Goal: Transaction & Acquisition: Purchase product/service

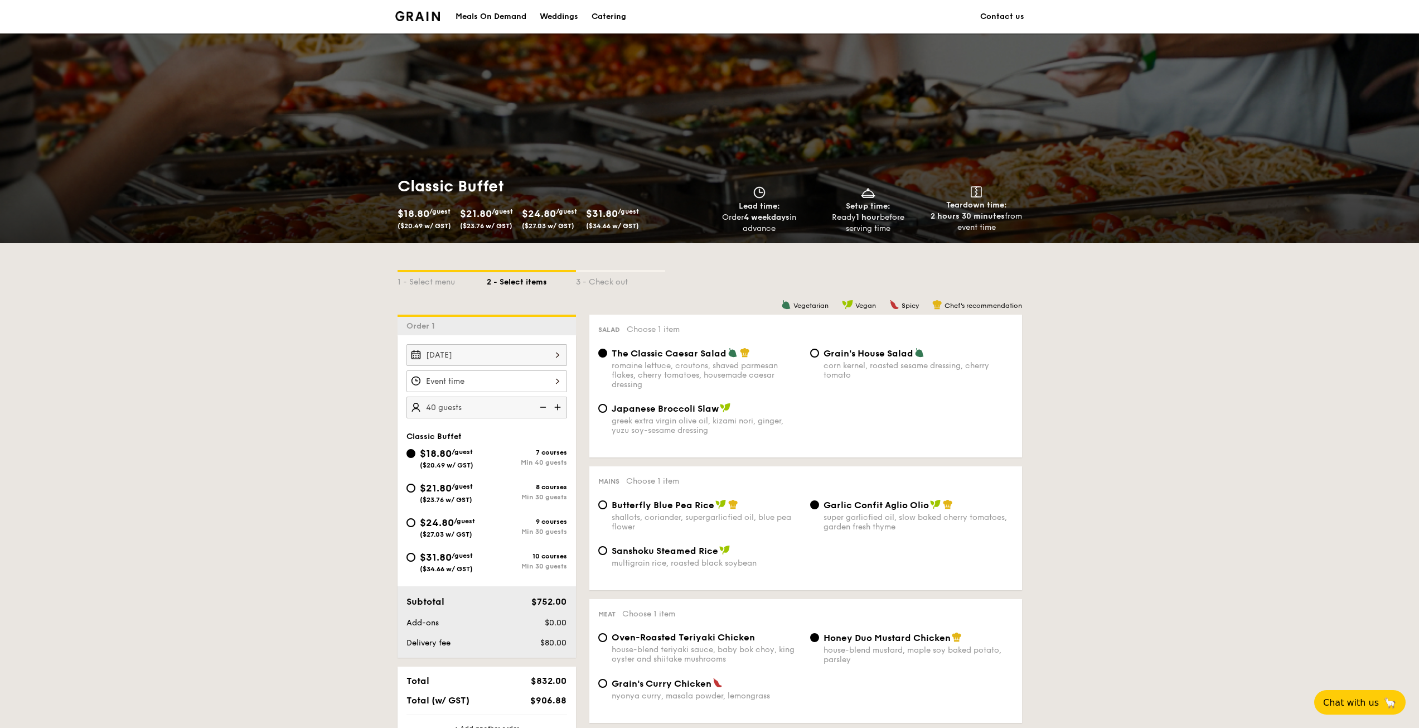
click at [432, 494] on div "$21.80 /guest ($23.76 w/ GST)" at bounding box center [446, 491] width 53 height 23
click at [415, 492] on input "$21.80 /guest ($23.76 w/ GST) 8 courses Min 30 guests" at bounding box center [411, 488] width 9 height 9
radio input "true"
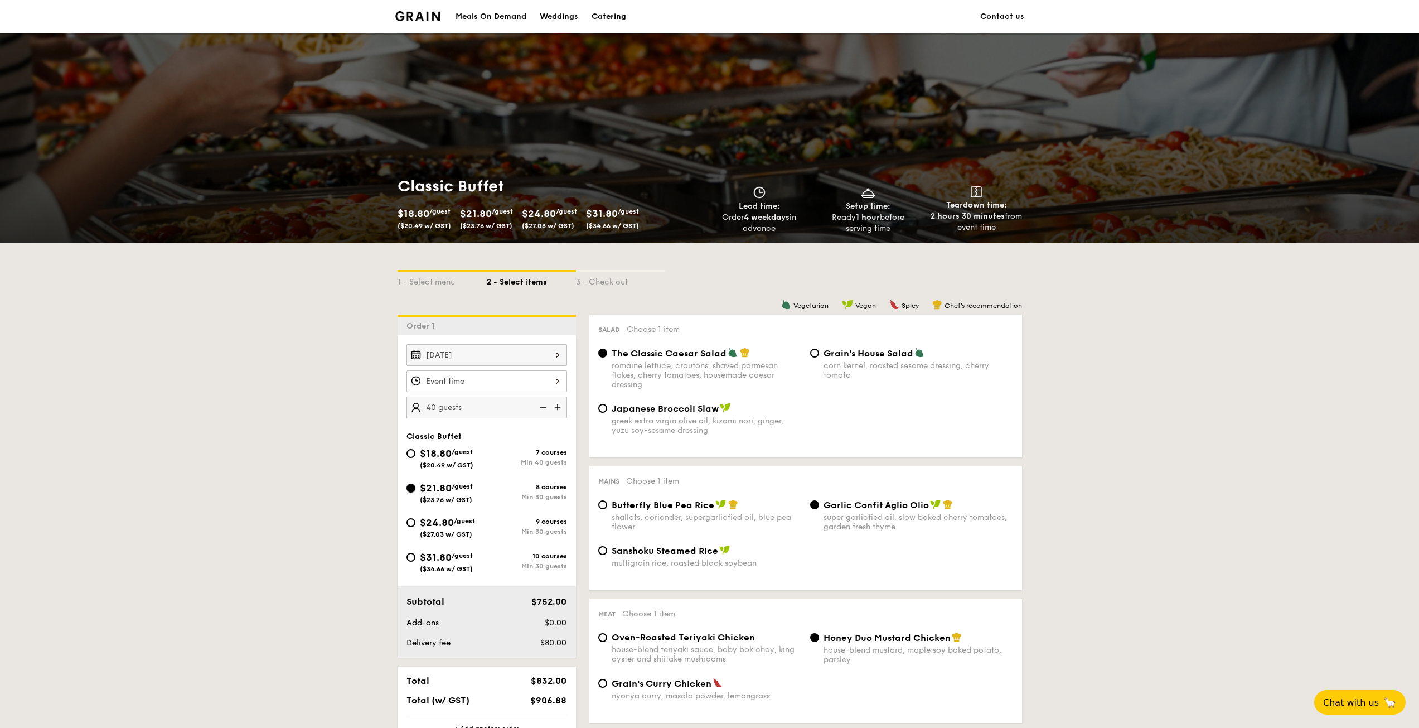
radio input "true"
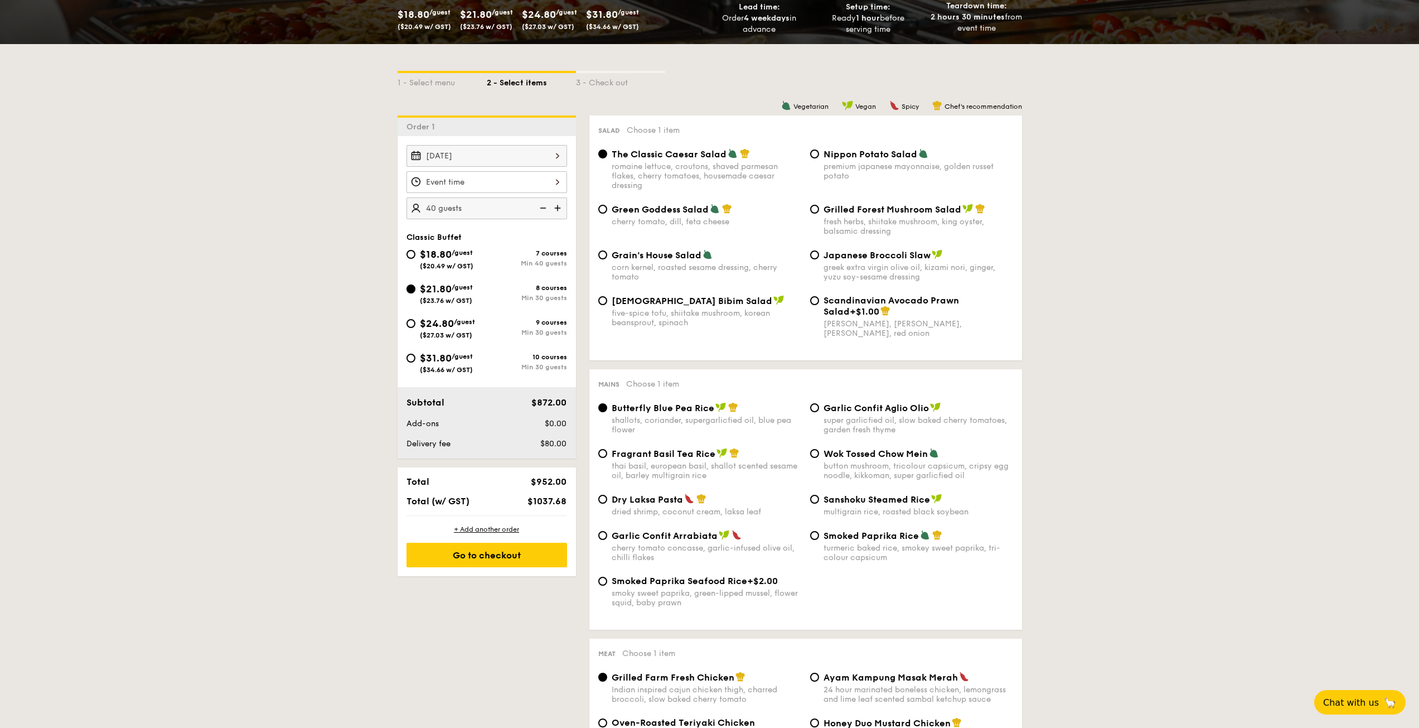
scroll to position [112, 0]
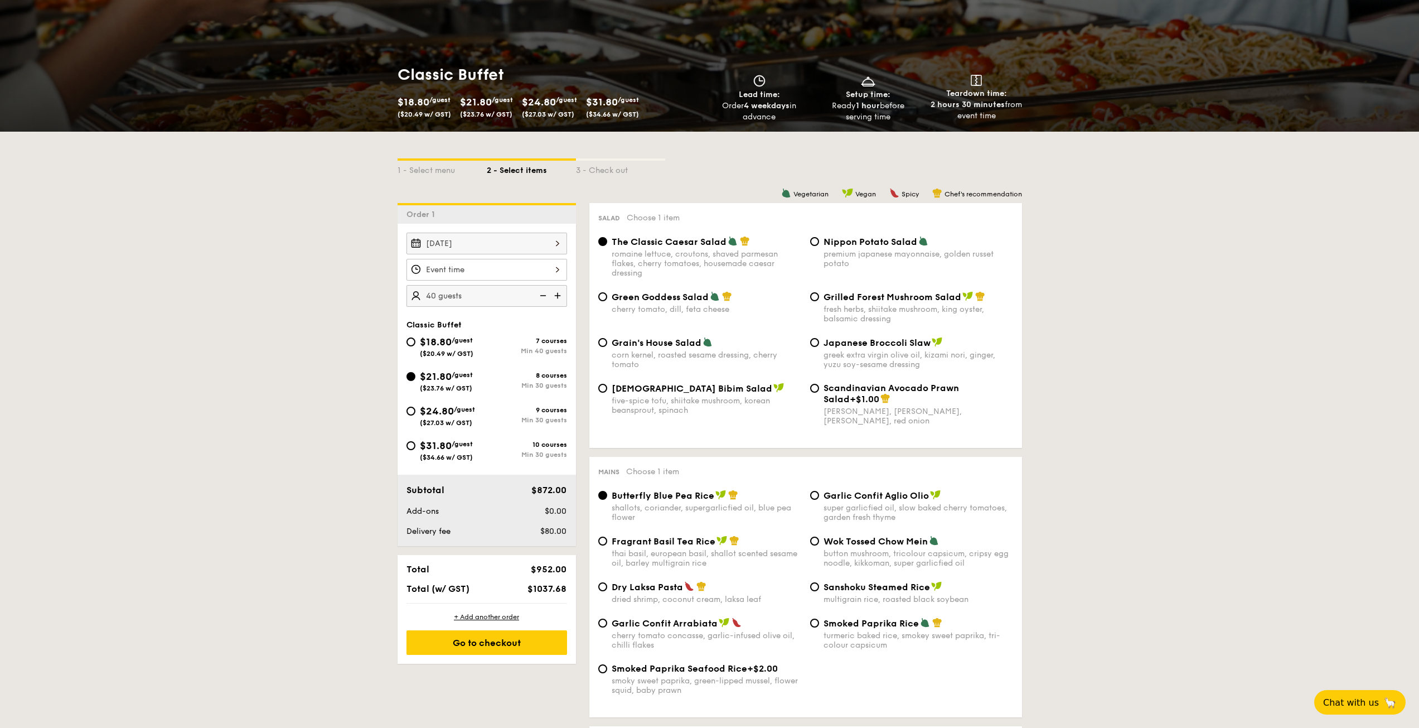
click at [503, 268] on div at bounding box center [487, 270] width 161 height 22
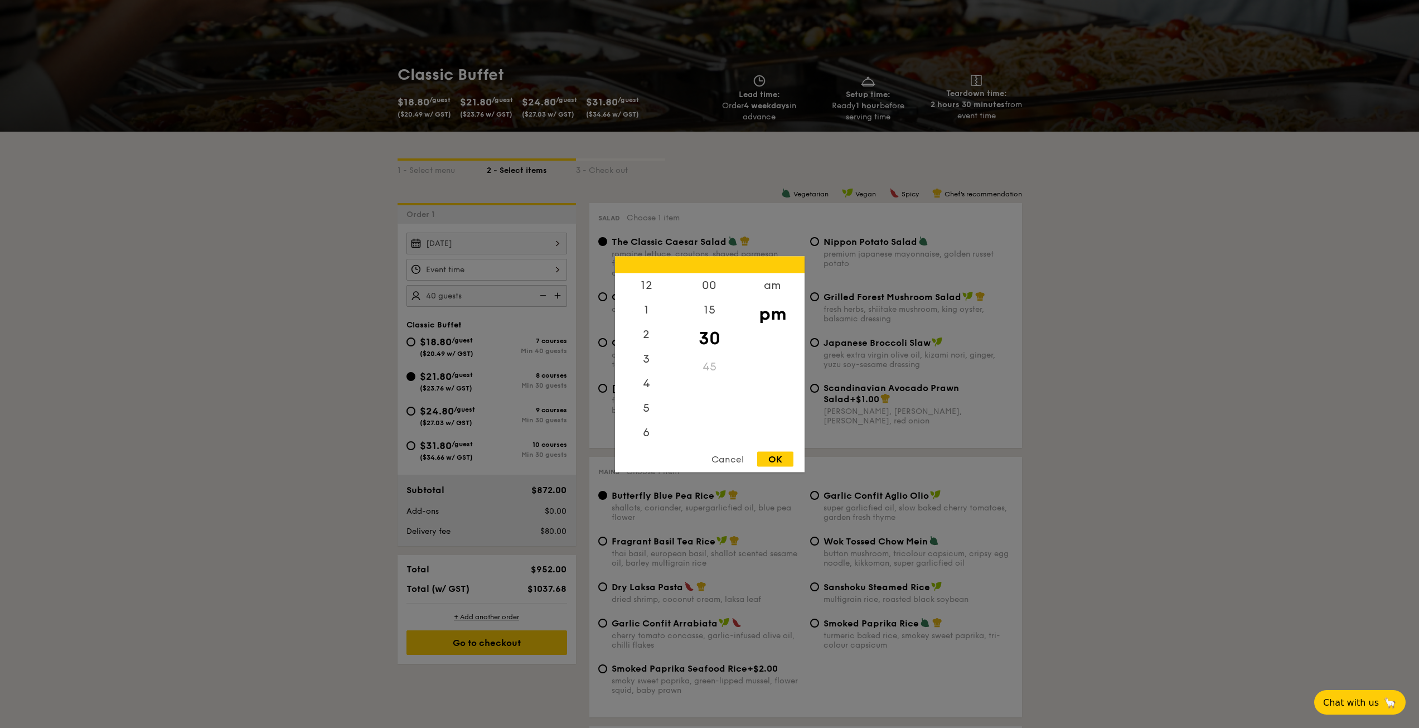
scroll to position [49, 0]
click at [742, 460] on div "Cancel" at bounding box center [727, 458] width 55 height 15
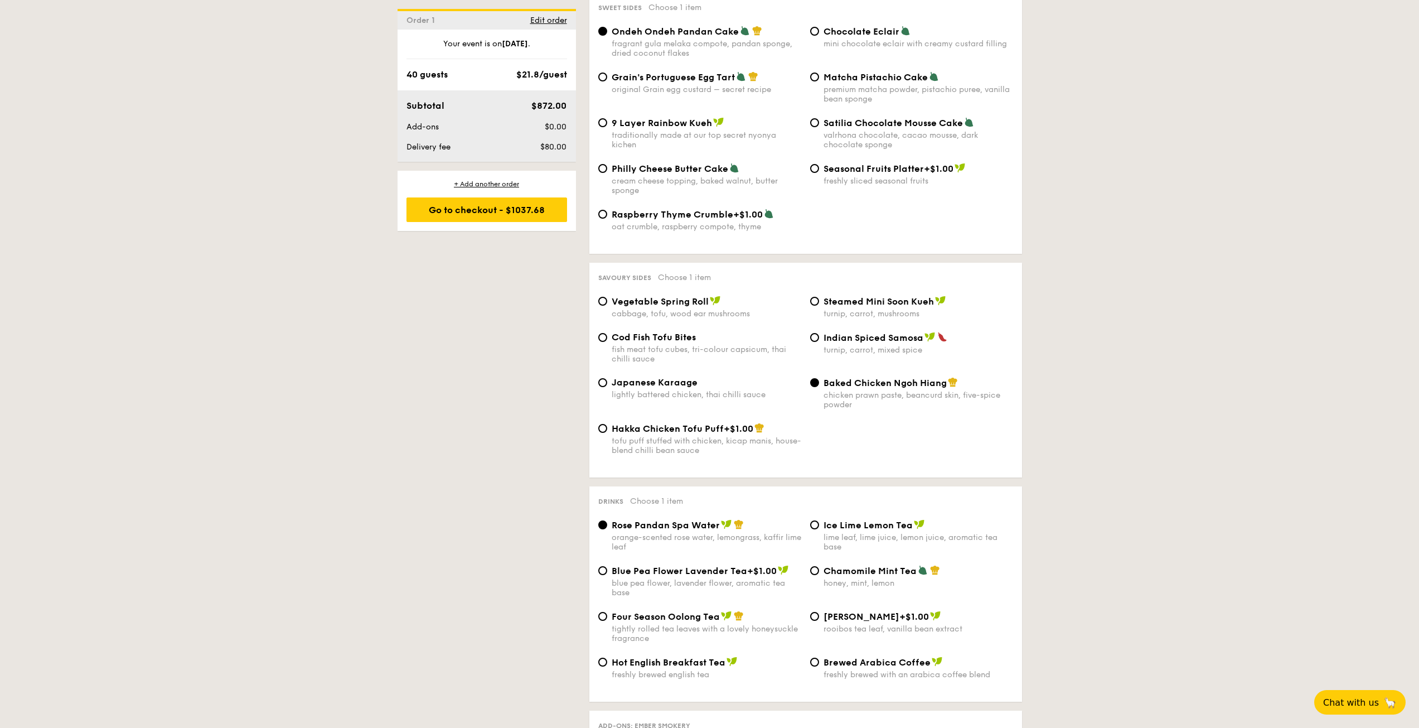
scroll to position [1673, 0]
